Goal: Book appointment/travel/reservation

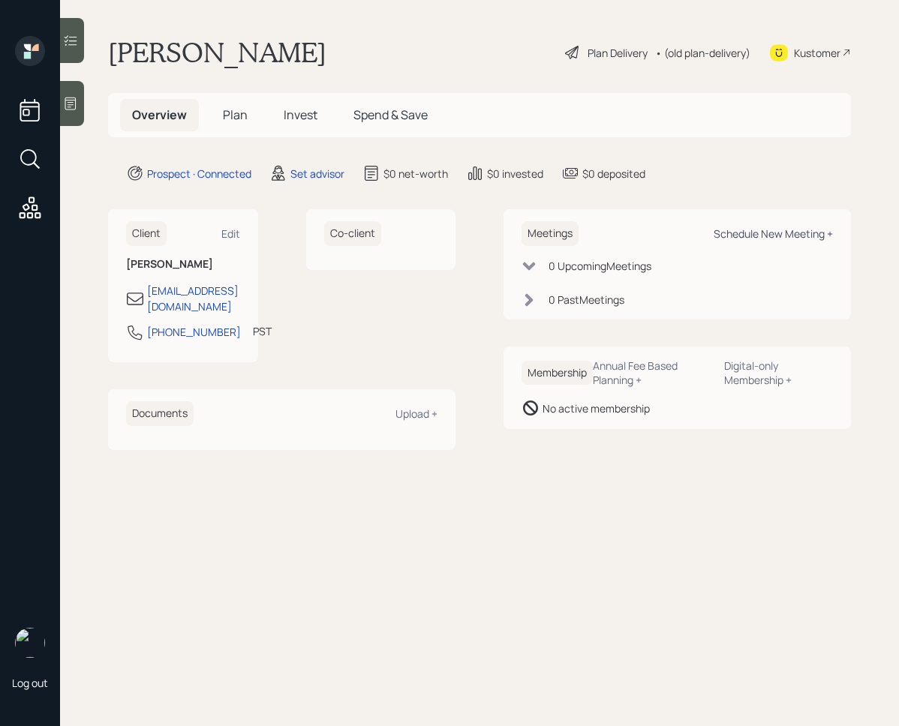
click at [753, 240] on div "Schedule New Meeting +" at bounding box center [773, 234] width 119 height 14
select select "round-[PERSON_NAME]"
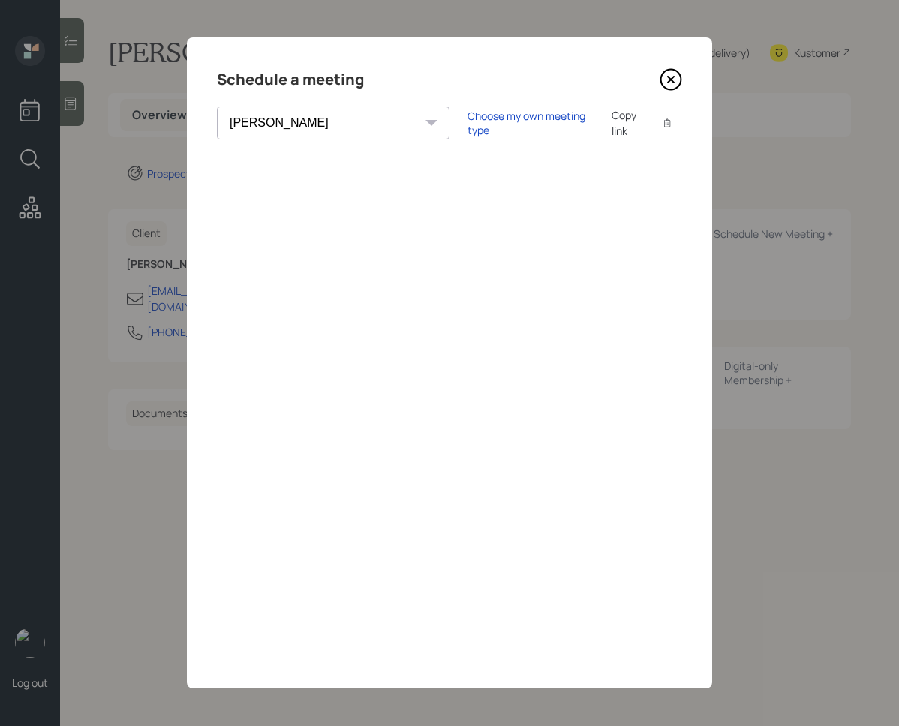
click at [666, 77] on icon at bounding box center [671, 79] width 23 height 23
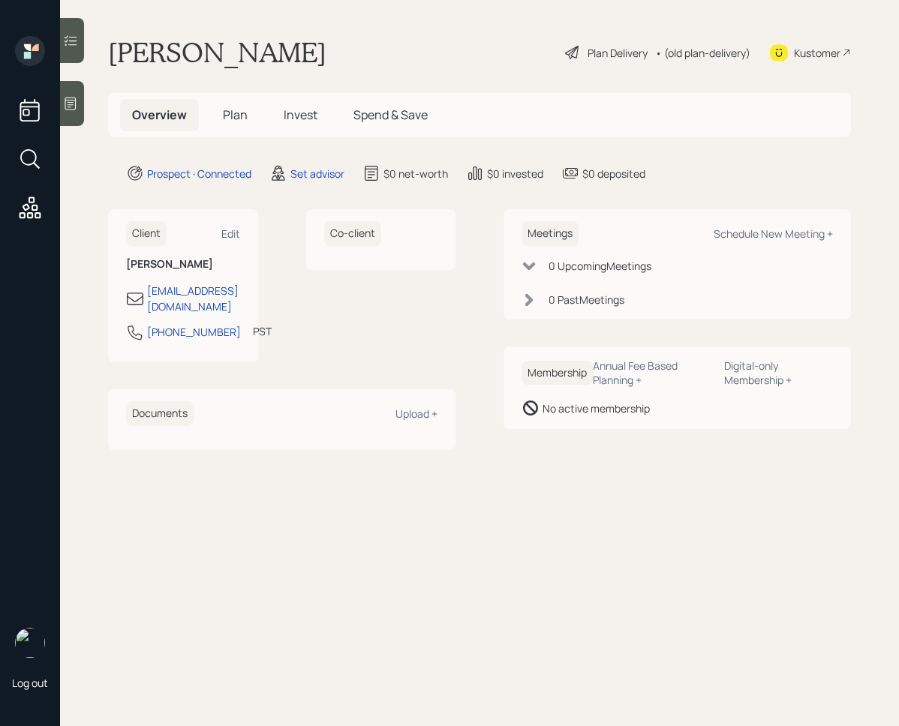
click at [78, 107] on icon at bounding box center [70, 103] width 15 height 15
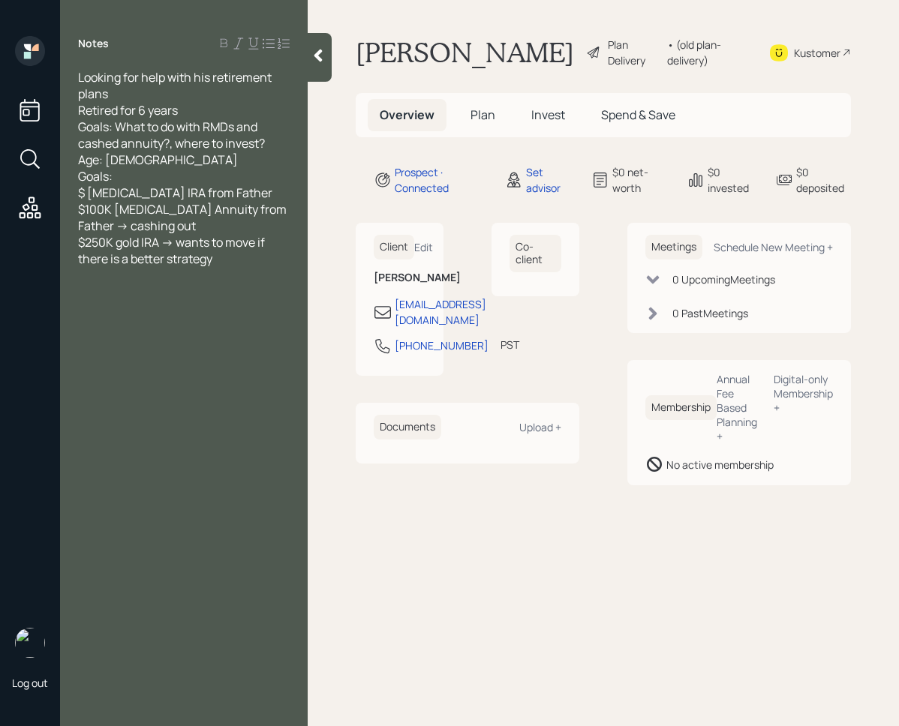
click at [316, 68] on div at bounding box center [320, 57] width 24 height 49
